Goal: Task Accomplishment & Management: Manage account settings

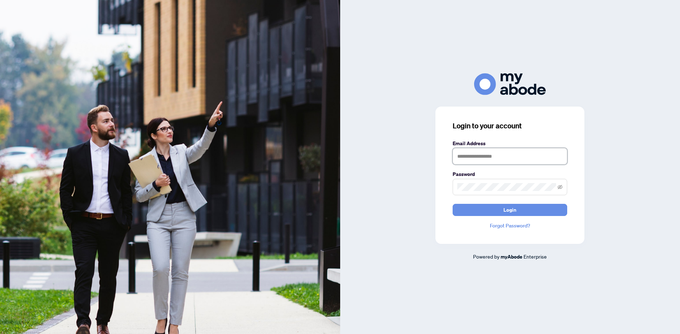
click at [486, 164] on input "text" at bounding box center [510, 156] width 115 height 16
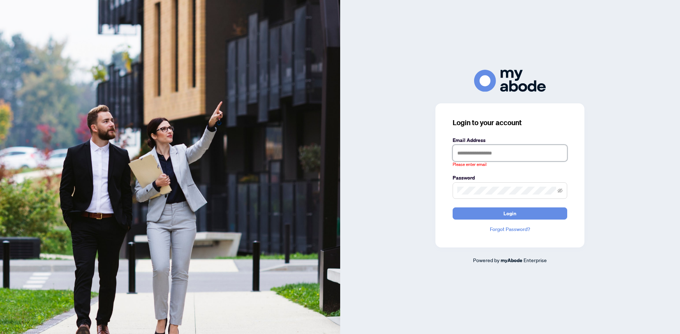
type input "**********"
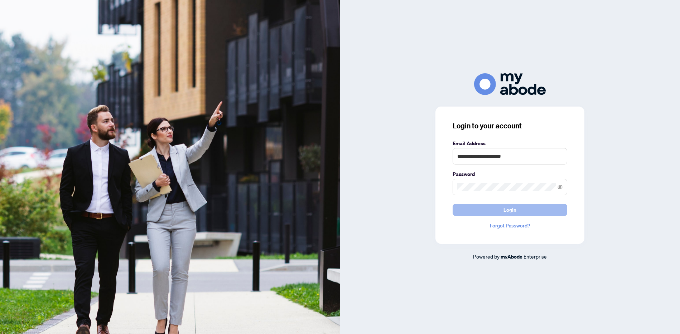
click at [514, 209] on span "Login" at bounding box center [509, 209] width 13 height 11
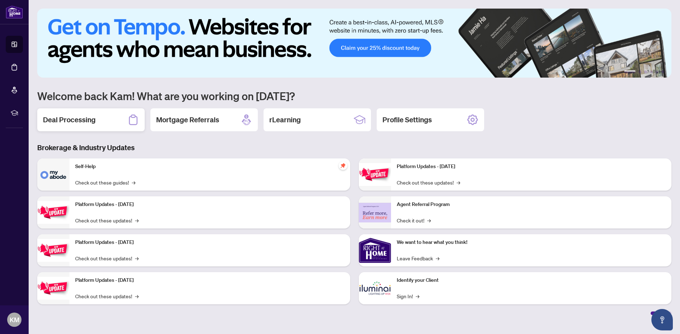
click at [102, 117] on div "Deal Processing" at bounding box center [90, 119] width 107 height 23
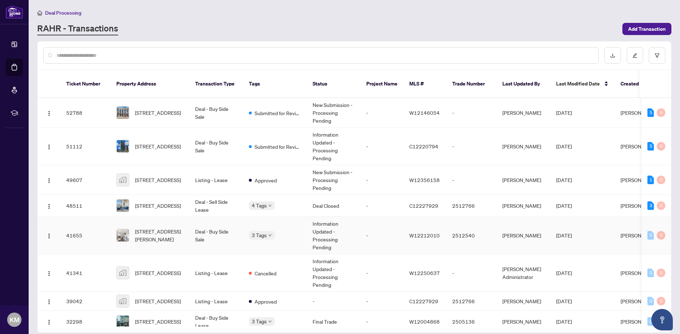
click at [174, 237] on span "[STREET_ADDRESS][PERSON_NAME]" at bounding box center [159, 236] width 49 height 16
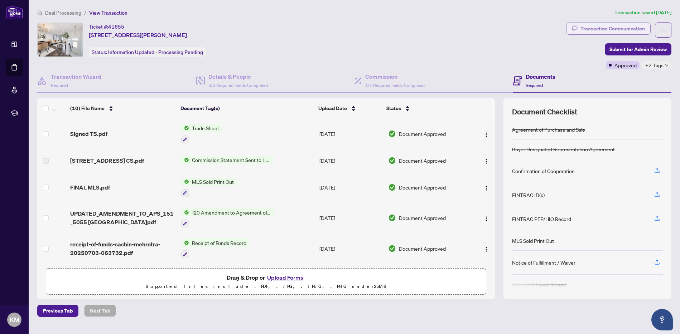
click at [608, 24] on div "Transaction Communication" at bounding box center [612, 28] width 64 height 11
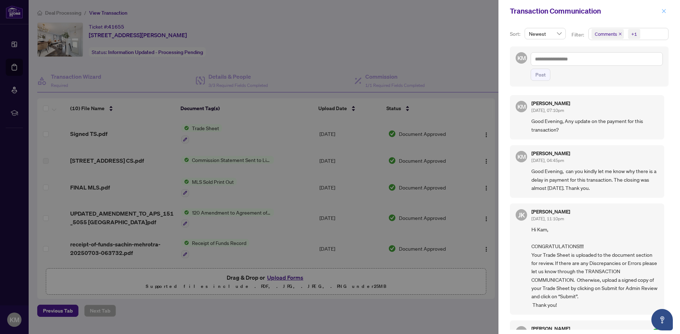
click at [662, 11] on icon "close" at bounding box center [663, 11] width 5 height 5
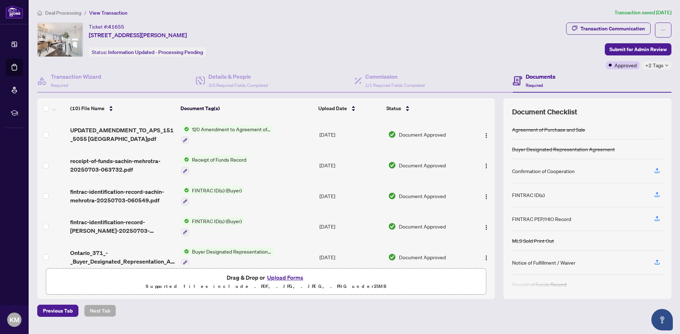
scroll to position [6, 0]
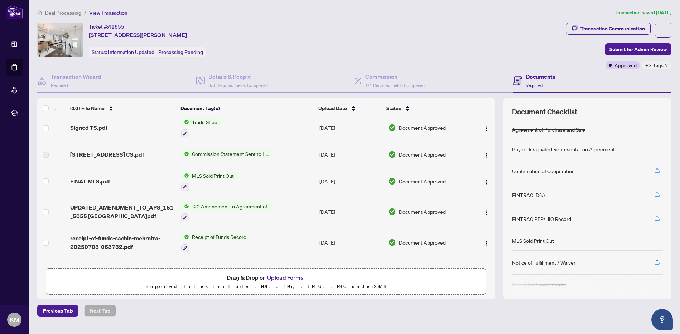
click at [205, 123] on span "Trade Sheet" at bounding box center [205, 122] width 33 height 8
click at [413, 129] on span "Document Approved" at bounding box center [422, 128] width 47 height 8
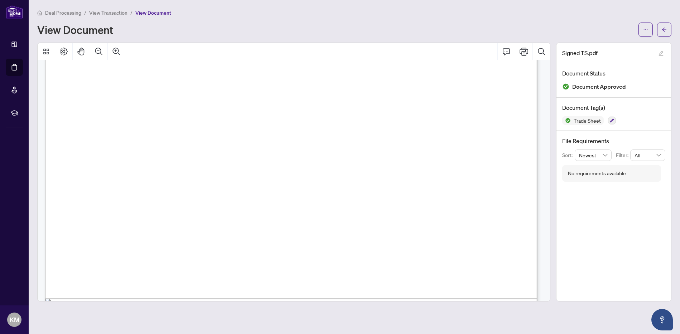
scroll to position [317, 0]
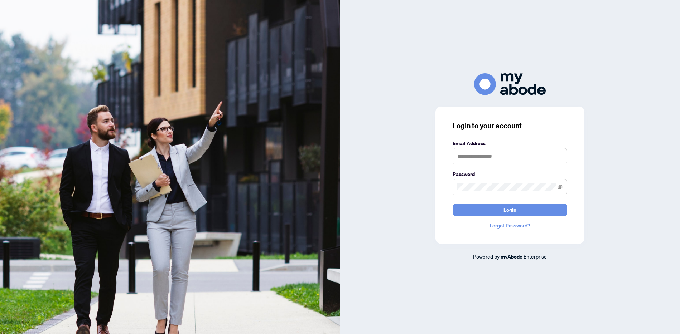
click at [486, 166] on form "Email Address Password Login" at bounding box center [510, 178] width 115 height 77
click at [491, 157] on input "text" at bounding box center [510, 156] width 115 height 16
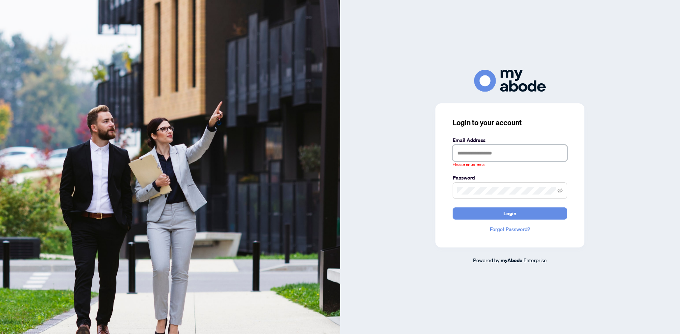
type input "**********"
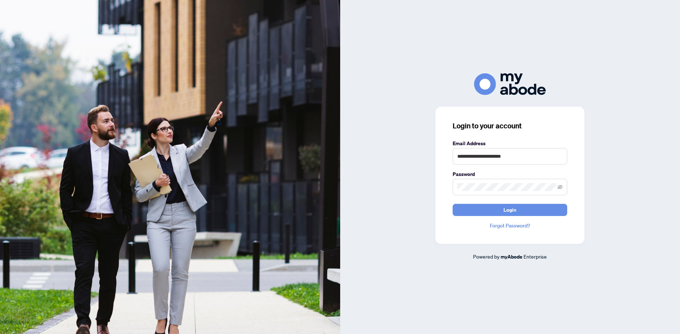
click at [519, 218] on div "**********" at bounding box center [509, 175] width 149 height 137
click at [510, 208] on span "Login" at bounding box center [509, 209] width 13 height 11
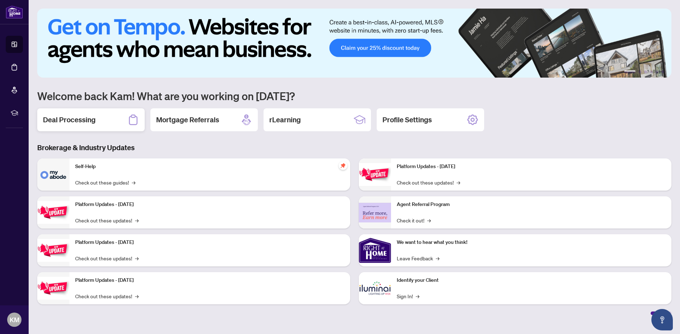
click at [74, 121] on h2 "Deal Processing" at bounding box center [69, 120] width 53 height 10
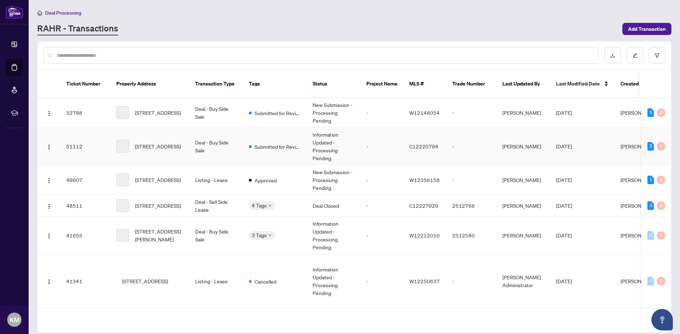
scroll to position [7, 0]
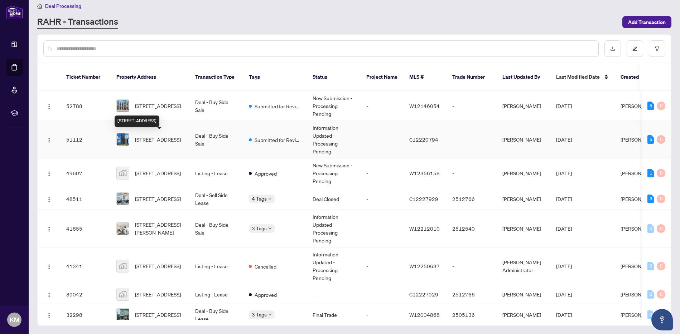
click at [165, 136] on span "[STREET_ADDRESS]" at bounding box center [158, 140] width 46 height 8
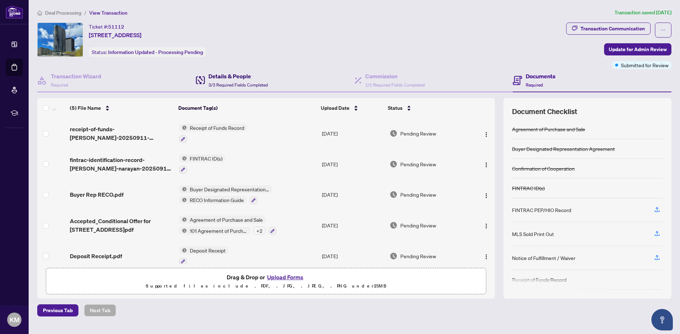
click at [224, 77] on h4 "Details & People" at bounding box center [237, 76] width 59 height 9
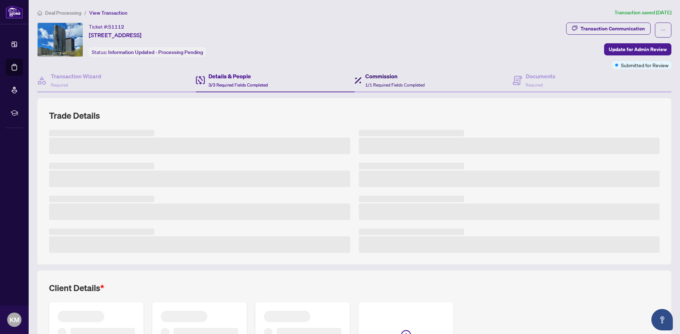
click at [377, 83] on span "1/1 Required Fields Completed" at bounding box center [394, 84] width 59 height 5
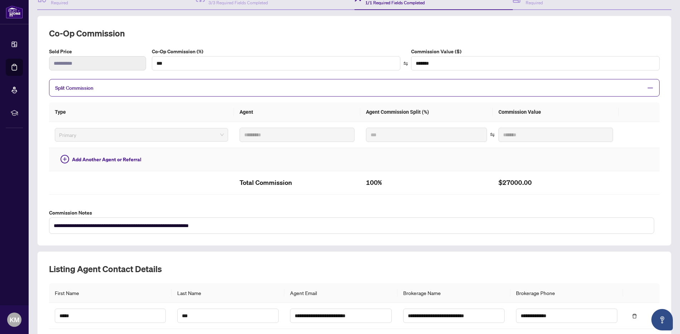
scroll to position [87, 0]
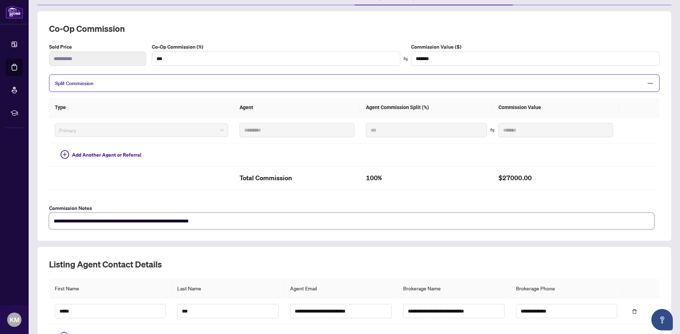
click at [283, 218] on textarea "**********" at bounding box center [351, 221] width 605 height 16
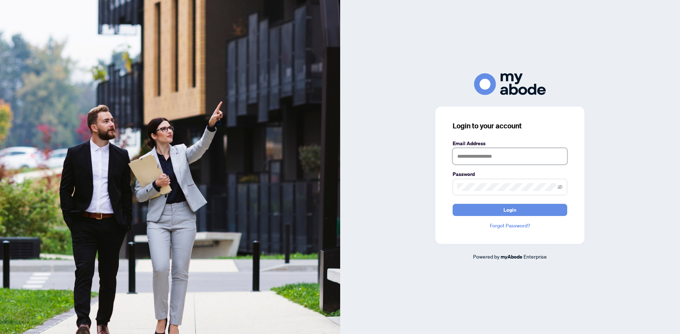
click at [481, 155] on input "text" at bounding box center [510, 156] width 115 height 16
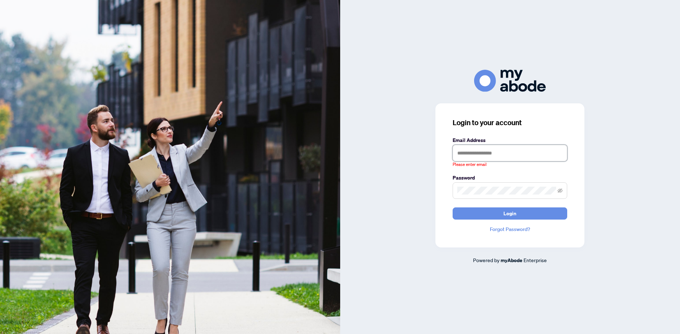
type input "**********"
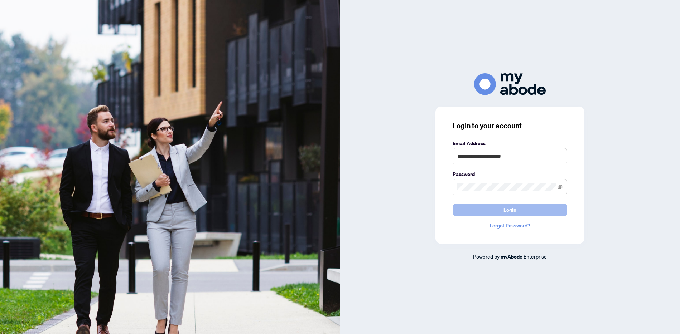
click at [522, 214] on button "Login" at bounding box center [510, 210] width 115 height 12
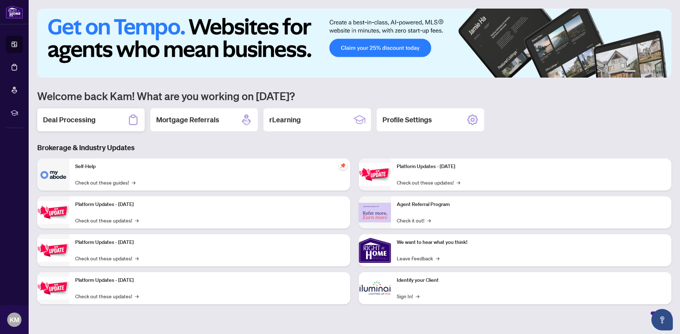
click at [83, 122] on h2 "Deal Processing" at bounding box center [69, 120] width 53 height 10
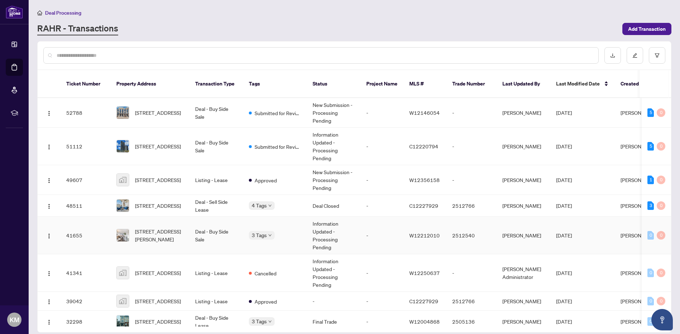
click at [153, 243] on td "[STREET_ADDRESS][PERSON_NAME]" at bounding box center [150, 236] width 79 height 38
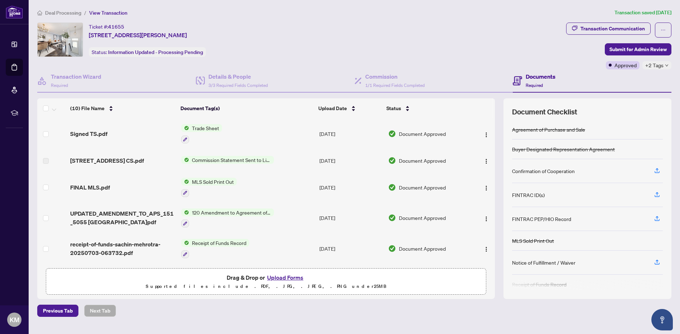
click at [204, 130] on span "Trade Sheet" at bounding box center [205, 128] width 33 height 8
click at [417, 131] on span "Document Approved" at bounding box center [422, 134] width 47 height 8
